Goal: Contribute content

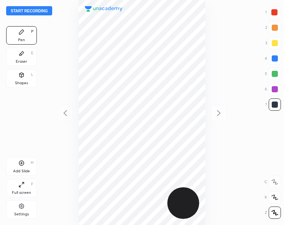
scroll to position [225, 161]
click at [15, 13] on button "Start recording" at bounding box center [29, 10] width 46 height 9
click at [25, 77] on div "Shapes L" at bounding box center [21, 78] width 31 height 18
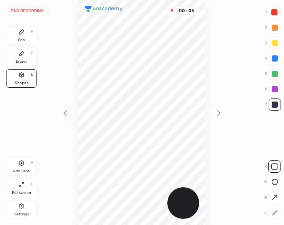
click at [277, 216] on div at bounding box center [275, 212] width 12 height 12
click at [277, 213] on icon at bounding box center [275, 213] width 6 height 6
click at [24, 57] on div "Eraser E" at bounding box center [21, 57] width 31 height 18
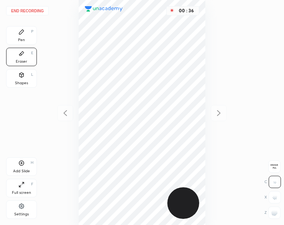
click at [22, 35] on div "Pen P" at bounding box center [21, 35] width 31 height 18
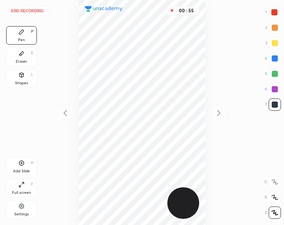
click at [271, 9] on div at bounding box center [275, 12] width 12 height 12
click at [272, 12] on div at bounding box center [275, 12] width 6 height 6
click at [273, 12] on div at bounding box center [275, 12] width 6 height 6
click at [22, 163] on icon at bounding box center [21, 163] width 2 height 2
click at [273, 102] on div at bounding box center [275, 104] width 6 height 6
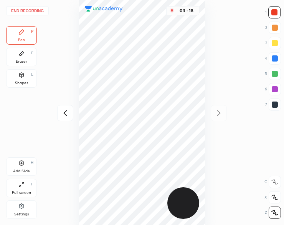
click at [276, 103] on div at bounding box center [275, 104] width 6 height 6
click at [23, 166] on icon at bounding box center [21, 163] width 6 height 6
click at [35, 7] on button "End recording" at bounding box center [27, 10] width 43 height 9
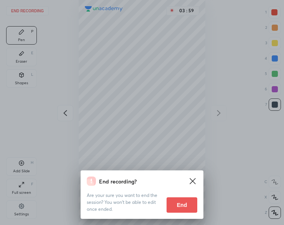
click at [173, 201] on button "End" at bounding box center [182, 204] width 31 height 15
